Goal: Register for event/course

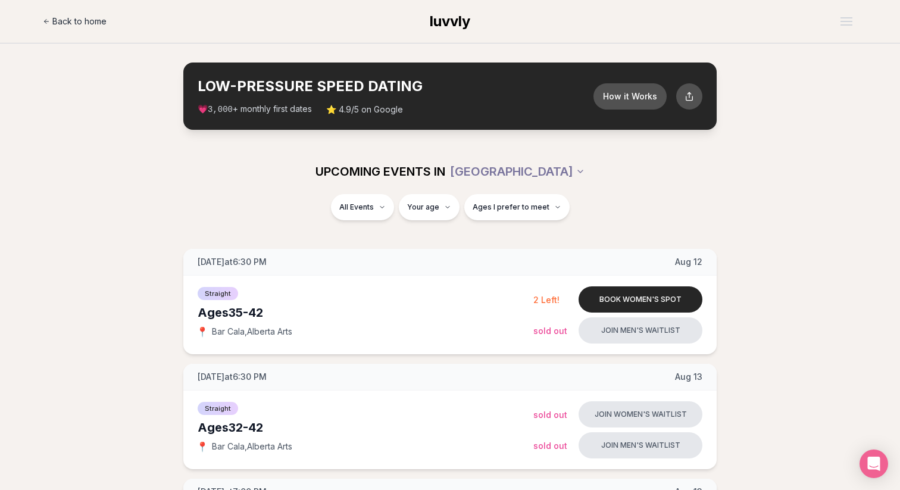
click at [92, 18] on span "Back to home" at bounding box center [79, 21] width 54 height 12
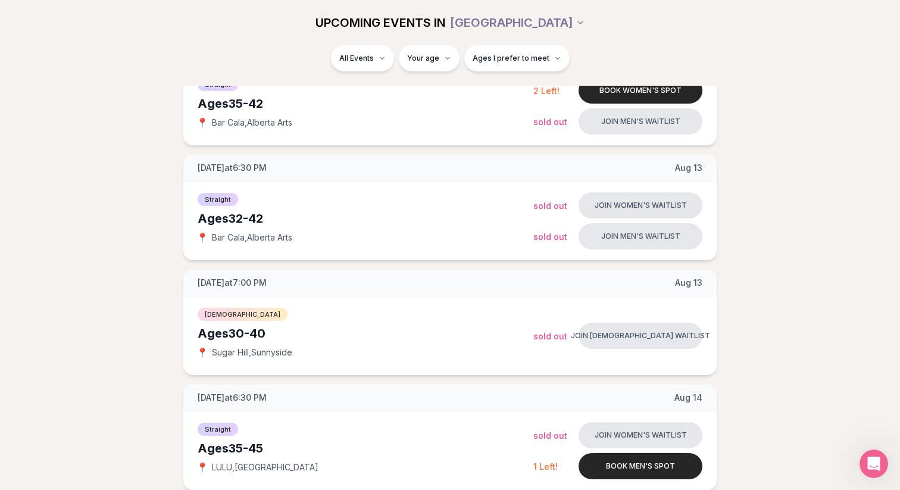
scroll to position [188, 0]
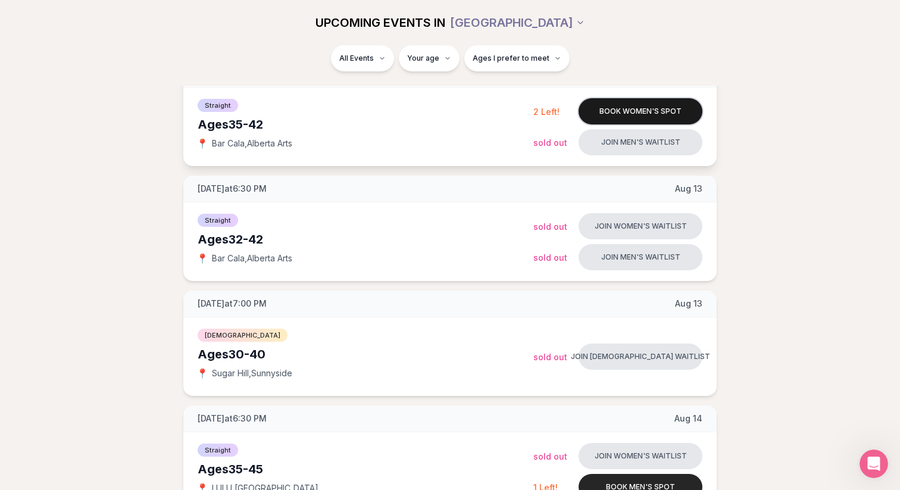
click at [617, 114] on button "Book women's spot" at bounding box center [641, 111] width 124 height 26
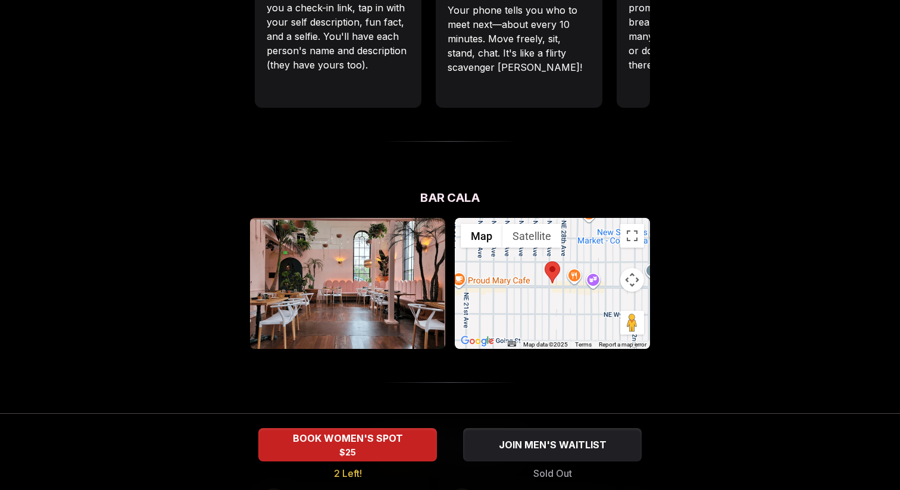
scroll to position [1114, 0]
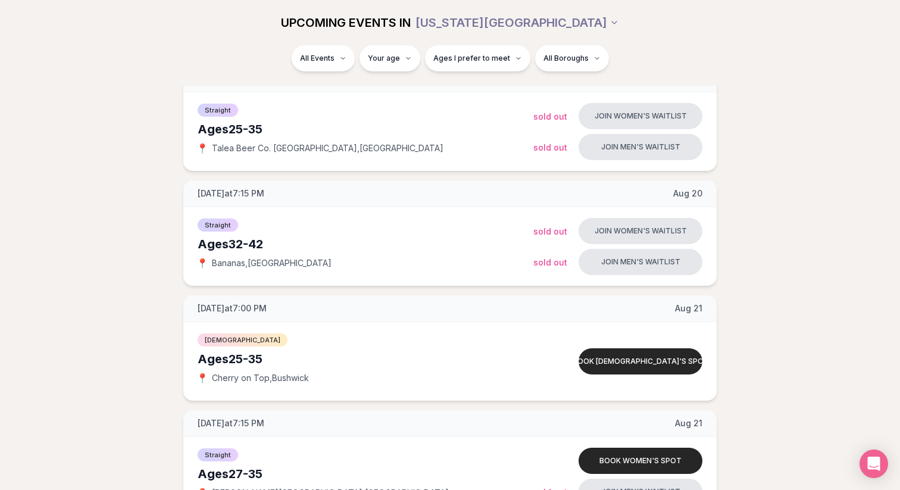
scroll to position [1557, 0]
